Goal: Task Accomplishment & Management: Manage account settings

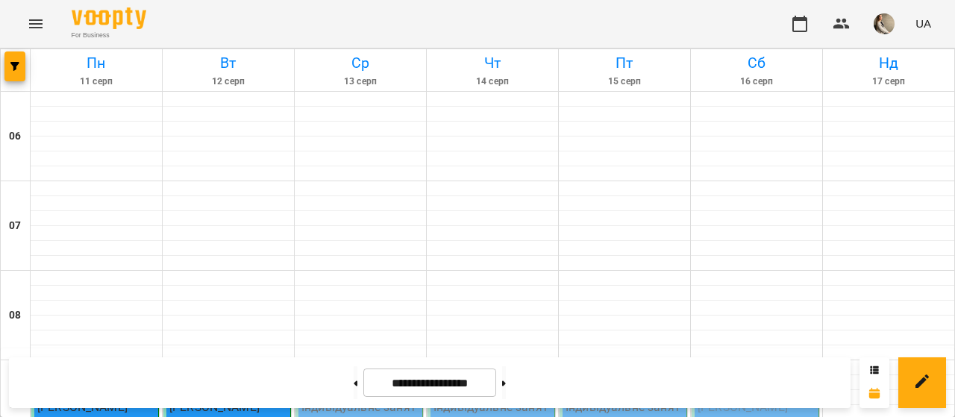
scroll to position [465, 0]
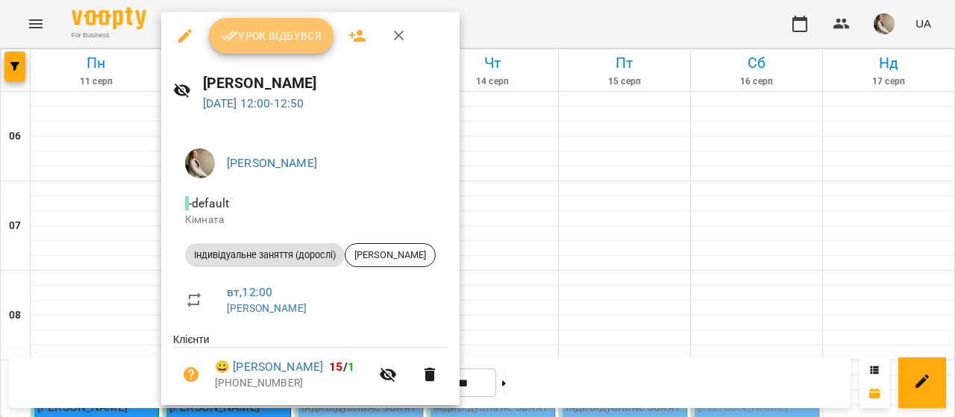
click at [316, 25] on button "Урок відбувся" at bounding box center [271, 36] width 125 height 36
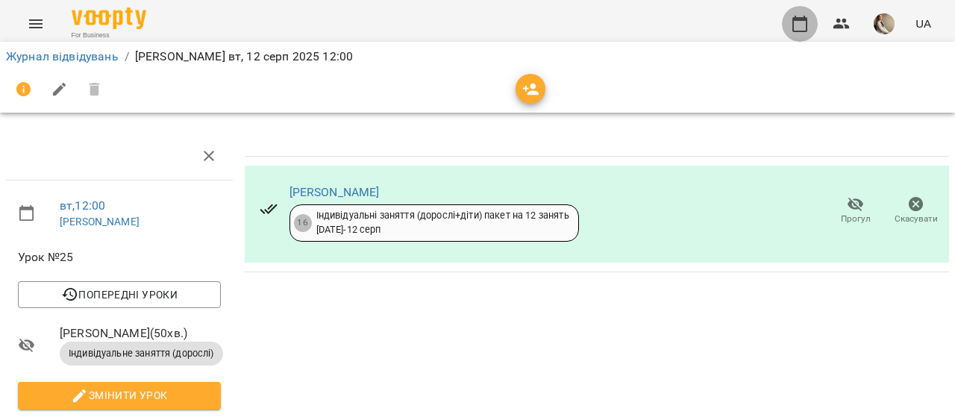
click at [802, 20] on icon "button" at bounding box center [800, 24] width 15 height 16
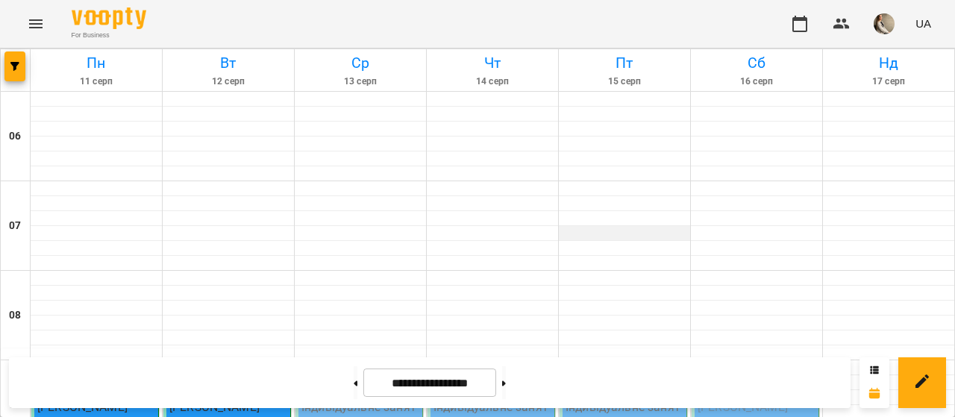
scroll to position [1128, 0]
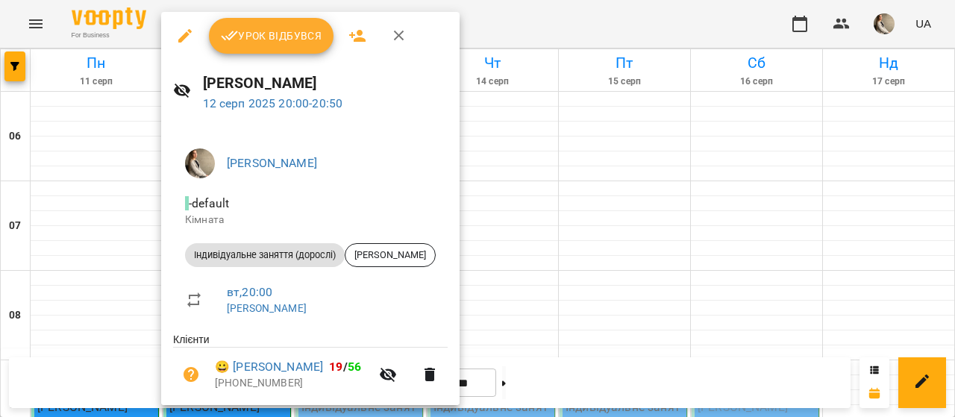
scroll to position [49, 0]
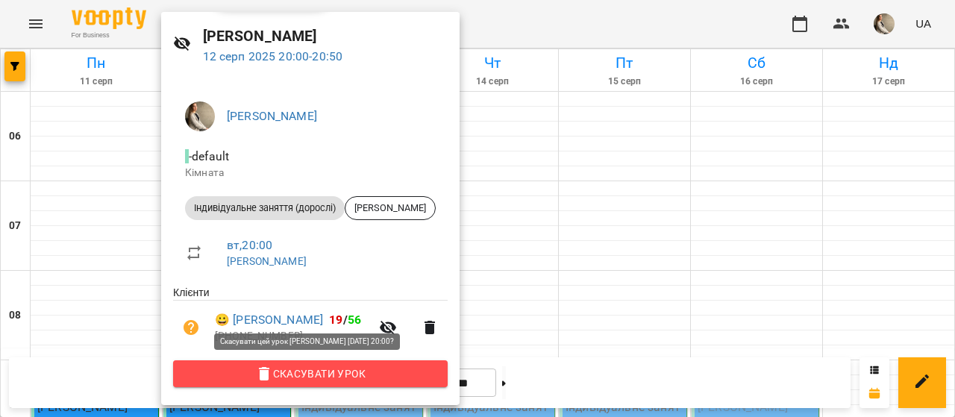
click at [328, 378] on span "Скасувати Урок" at bounding box center [310, 374] width 251 height 18
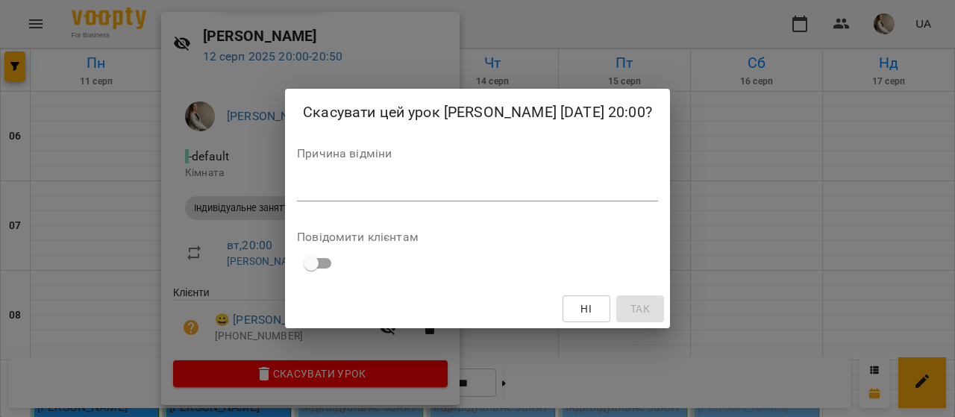
click at [540, 200] on div "*" at bounding box center [477, 190] width 361 height 24
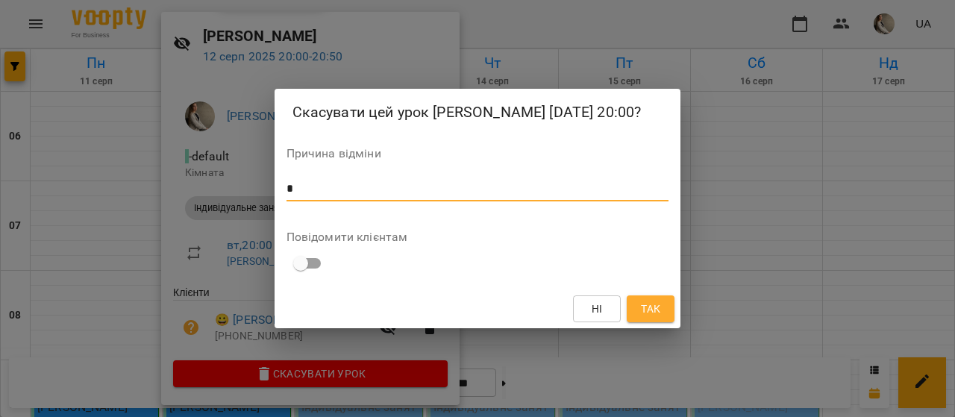
type textarea "*"
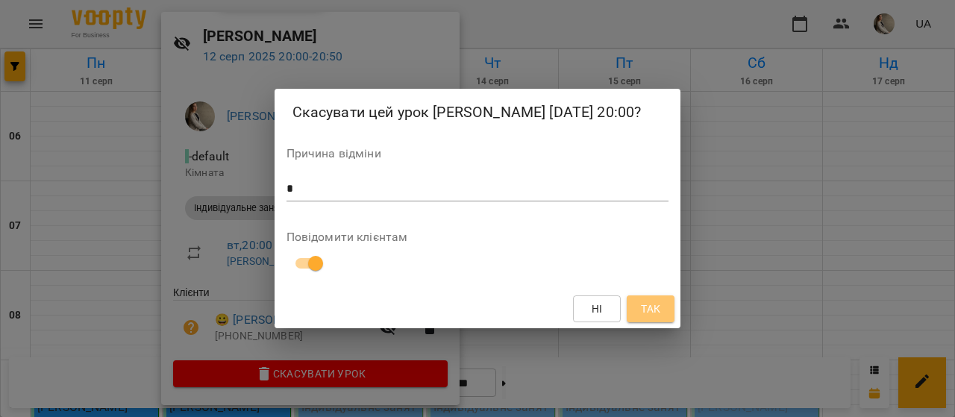
click at [644, 310] on span "Так" at bounding box center [650, 309] width 19 height 18
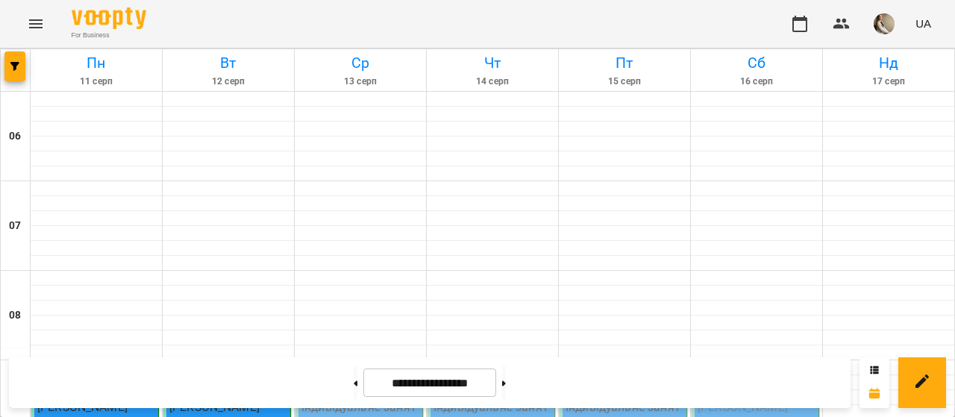
scroll to position [299, 0]
